Goal: Navigation & Orientation: Find specific page/section

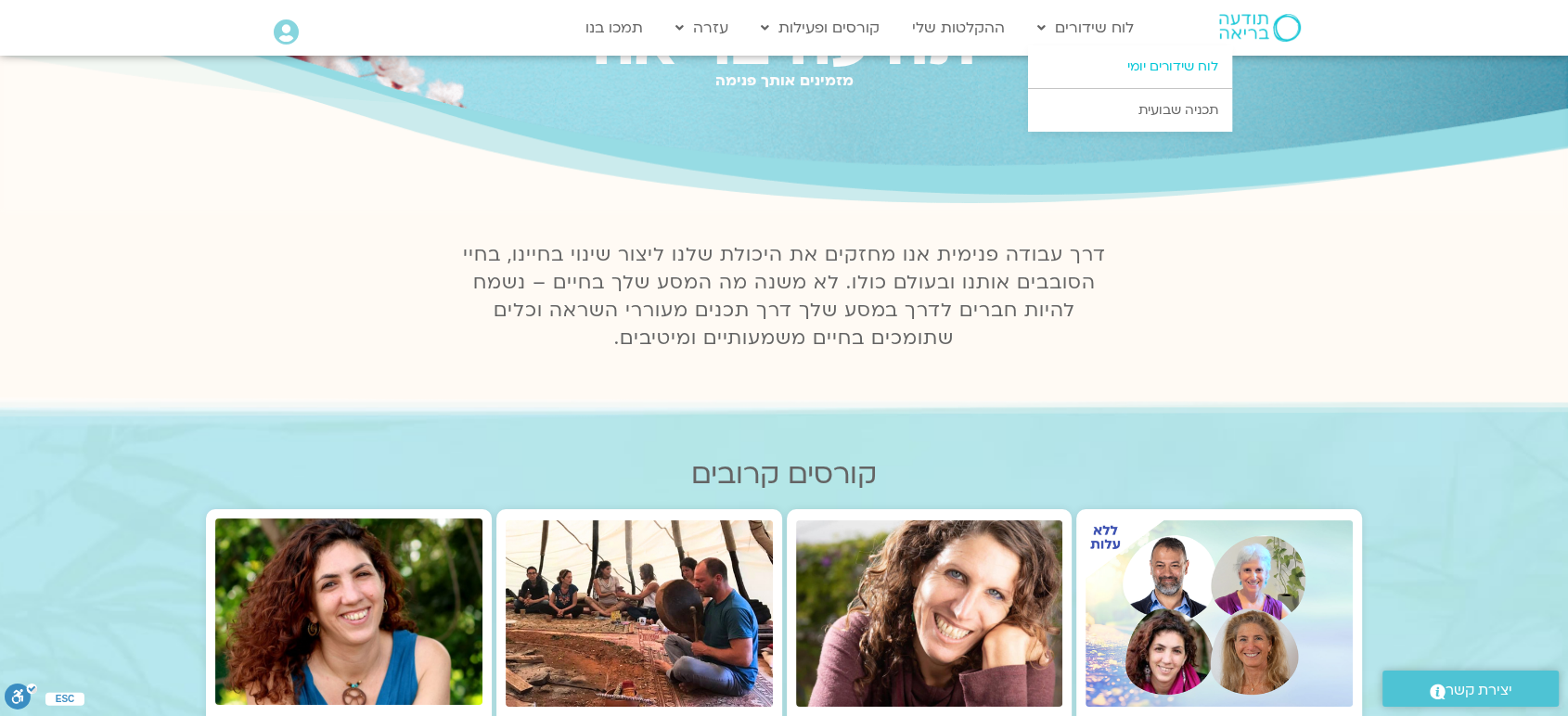
click at [1139, 65] on link "לוח שידורים יומי" at bounding box center [1129, 66] width 204 height 42
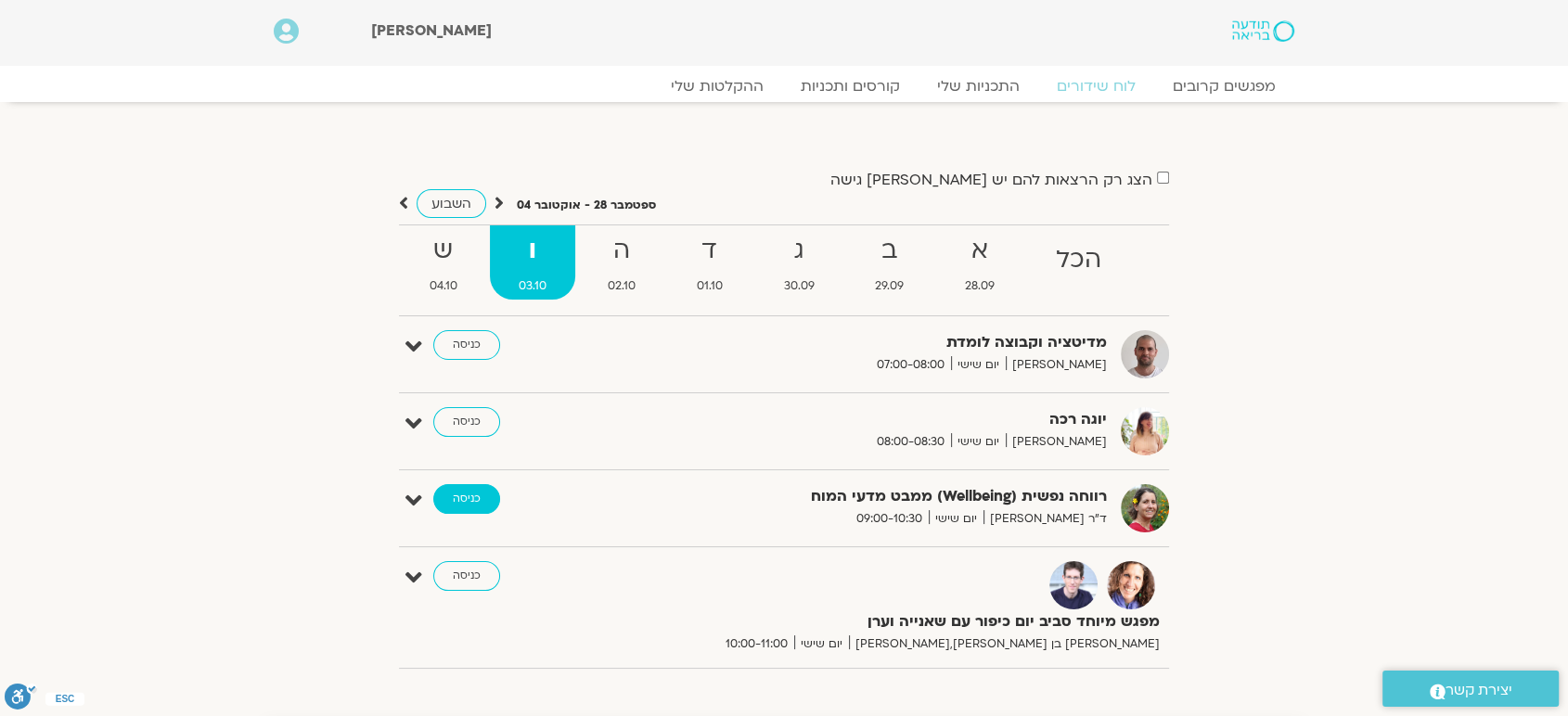
click at [464, 500] on link "כניסה" at bounding box center [467, 498] width 67 height 30
